Goal: Navigation & Orientation: Find specific page/section

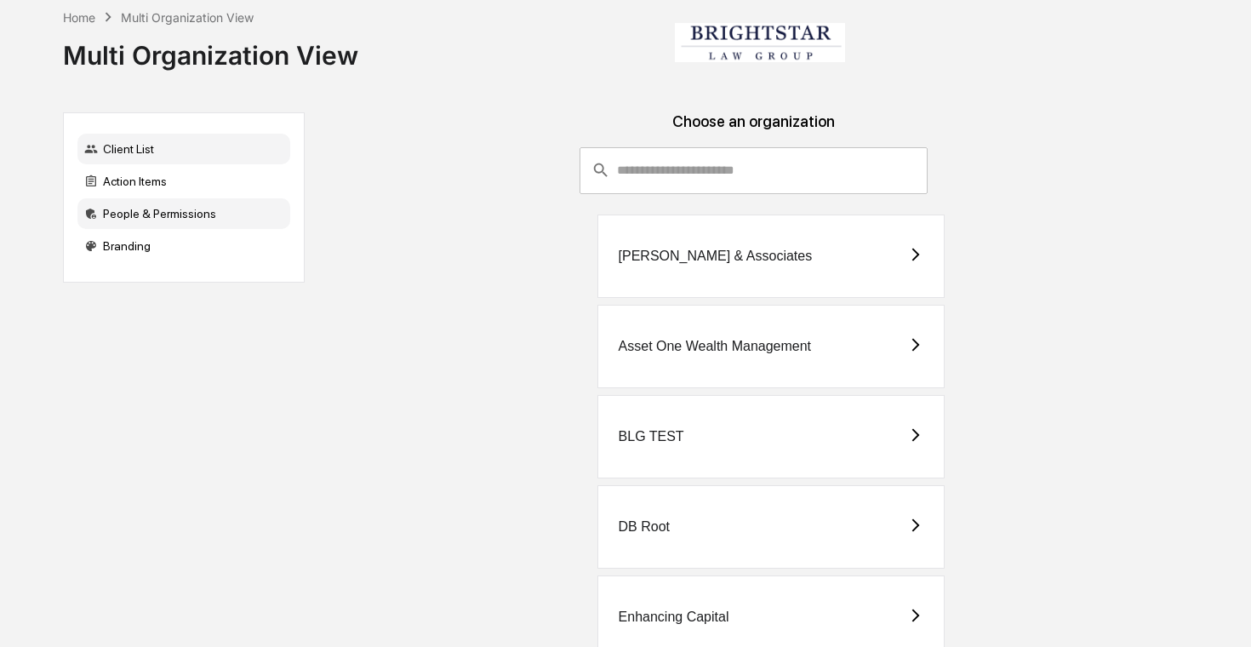
click at [192, 209] on div "People & Permissions" at bounding box center [183, 213] width 213 height 31
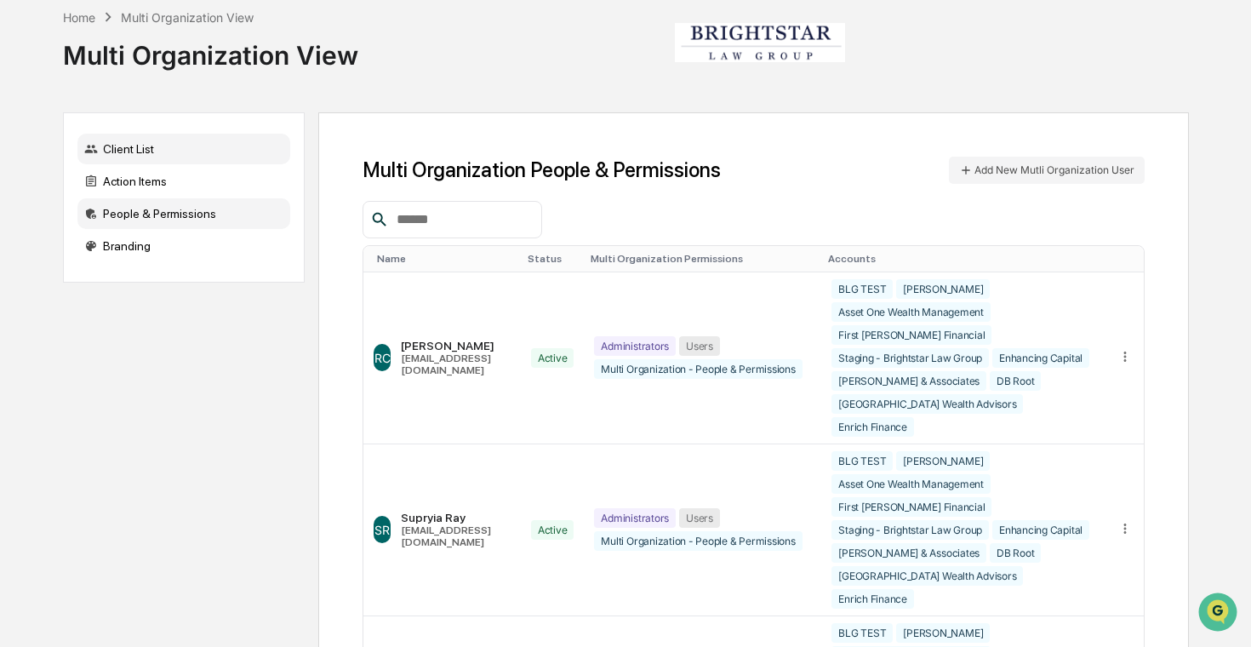
click at [165, 142] on div "Client List" at bounding box center [183, 149] width 213 height 31
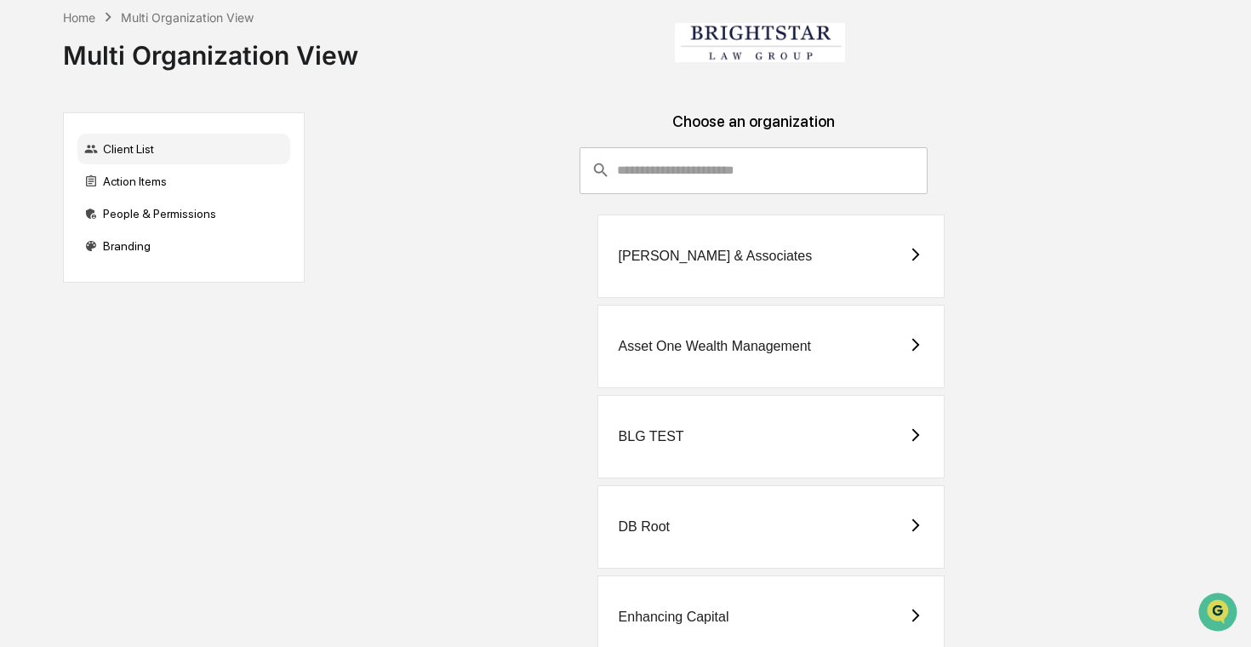
click at [716, 260] on div "[PERSON_NAME] & Associates" at bounding box center [716, 255] width 194 height 15
